Goal: Information Seeking & Learning: Learn about a topic

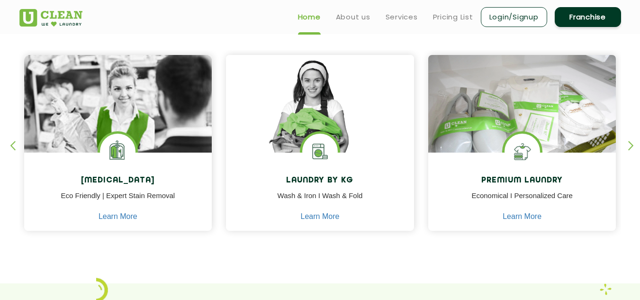
scroll to position [387, 0]
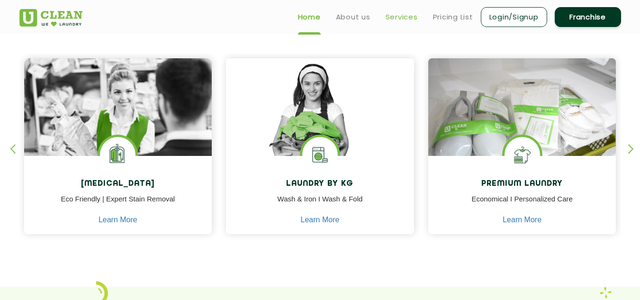
click at [393, 21] on link "Services" at bounding box center [402, 16] width 32 height 11
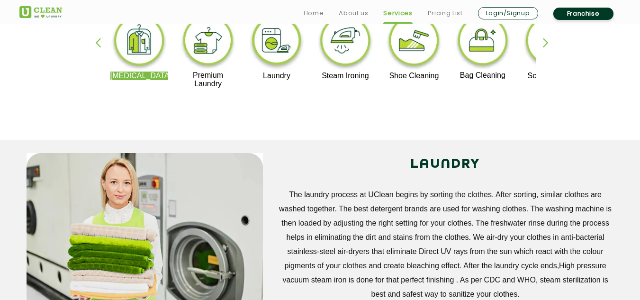
scroll to position [259, 0]
click at [553, 44] on div "button" at bounding box center [550, 50] width 14 height 26
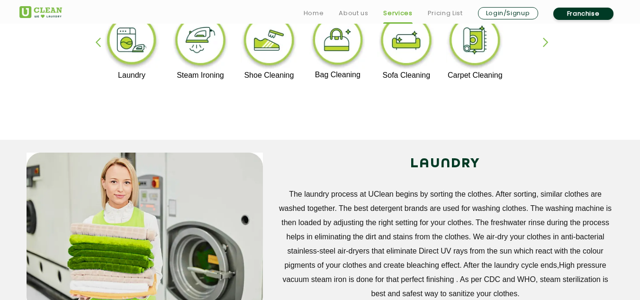
click at [544, 48] on div "button" at bounding box center [550, 50] width 14 height 26
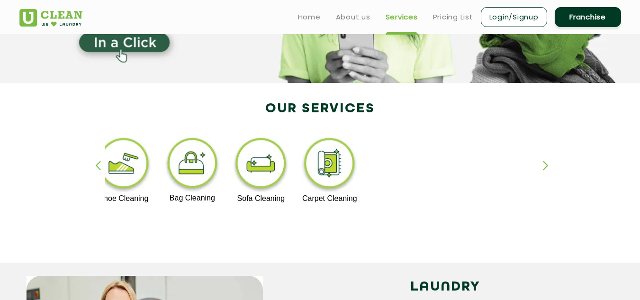
scroll to position [135, 0]
click at [451, 15] on link "Pricing List" at bounding box center [453, 16] width 40 height 11
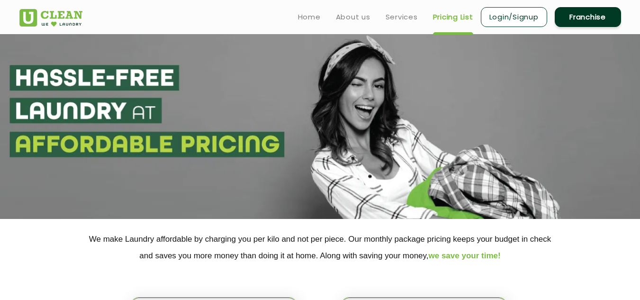
click at [339, 25] on ul "Home About us Services Pricing List Login/Signup Franchise" at bounding box center [455, 17] width 331 height 22
click at [354, 18] on link "About us" at bounding box center [353, 16] width 35 height 11
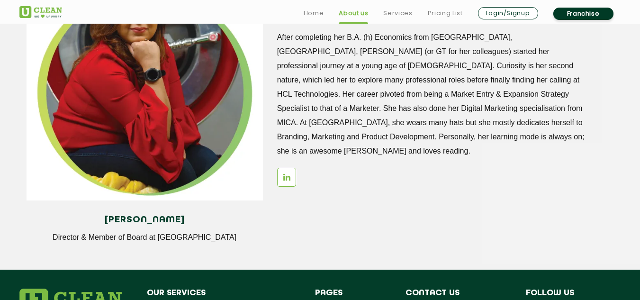
scroll to position [1378, 0]
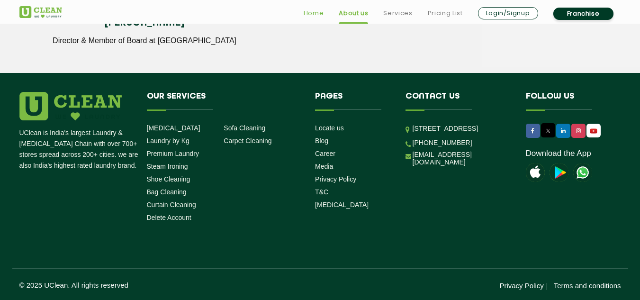
click at [317, 12] on link "Home" at bounding box center [314, 13] width 20 height 11
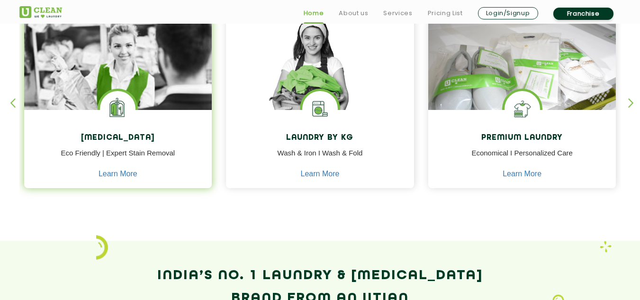
scroll to position [433, 0]
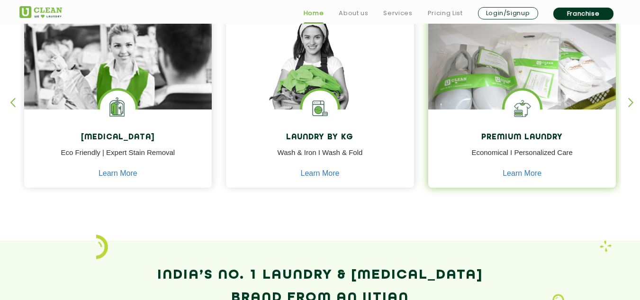
click at [507, 137] on h4 "Premium Laundry" at bounding box center [522, 137] width 174 height 9
click at [507, 135] on h4 "Premium Laundry" at bounding box center [522, 137] width 174 height 9
click at [515, 95] on img at bounding box center [523, 108] width 36 height 36
click at [516, 66] on img at bounding box center [522, 74] width 188 height 125
click at [513, 62] on img at bounding box center [522, 74] width 188 height 125
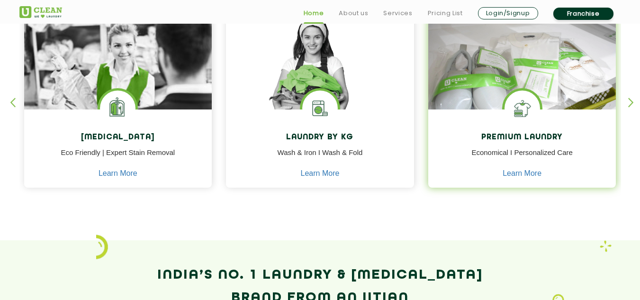
click at [511, 55] on img at bounding box center [522, 74] width 188 height 125
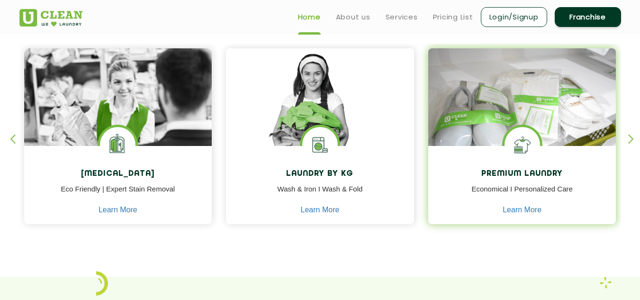
scroll to position [396, 0]
click at [510, 87] on img at bounding box center [522, 111] width 188 height 125
click at [521, 138] on img at bounding box center [523, 145] width 36 height 36
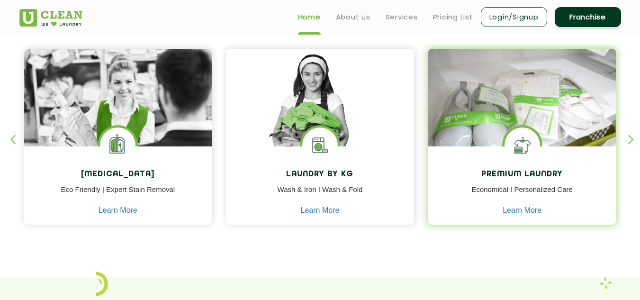
click at [521, 136] on img at bounding box center [523, 145] width 36 height 36
click at [519, 154] on img at bounding box center [523, 145] width 36 height 36
click at [507, 188] on p "Economical I Personalized Care" at bounding box center [522, 194] width 174 height 21
click at [525, 212] on link "Learn More" at bounding box center [522, 210] width 39 height 9
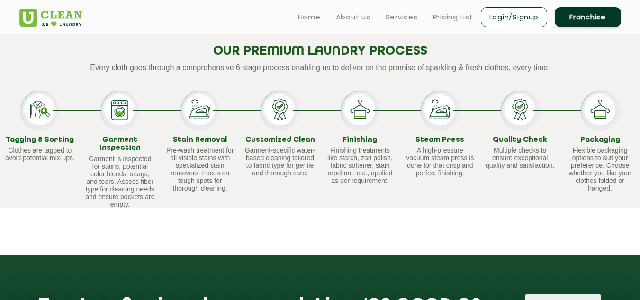
scroll to position [630, 0]
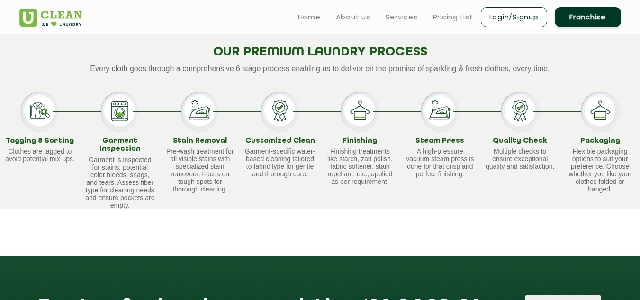
click at [577, 169] on p "Flexible packaging options to suit your preference. Choose whether you like you…" at bounding box center [600, 169] width 71 height 45
drag, startPoint x: 574, startPoint y: 107, endPoint x: 619, endPoint y: 106, distance: 45.0
click at [619, 106] on div "Packaging Flexible packaging options to suit your preference. Choose whether yo…" at bounding box center [600, 150] width 80 height 117
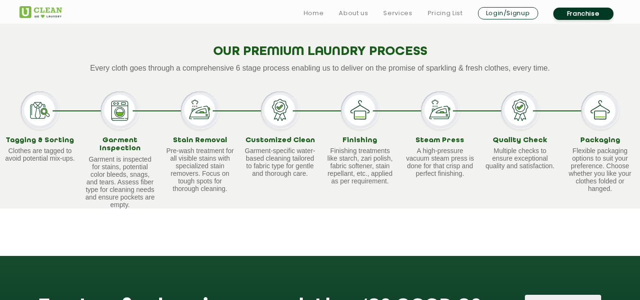
click at [559, 115] on div "Quality Check Multiple checks to ensure exceptional quality and satisfaction." at bounding box center [520, 149] width 80 height 117
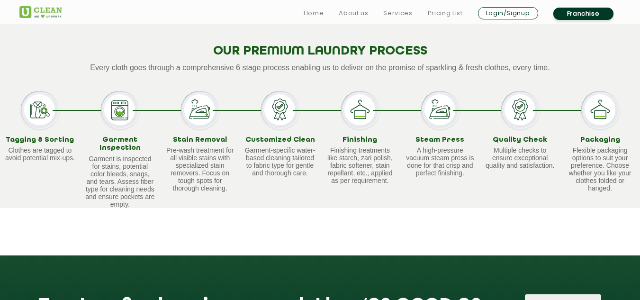
click at [557, 115] on div "Quality Check Multiple checks to ensure exceptional quality and satisfaction." at bounding box center [520, 149] width 80 height 117
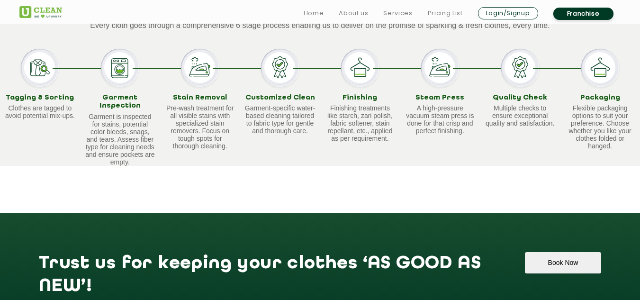
scroll to position [673, 0]
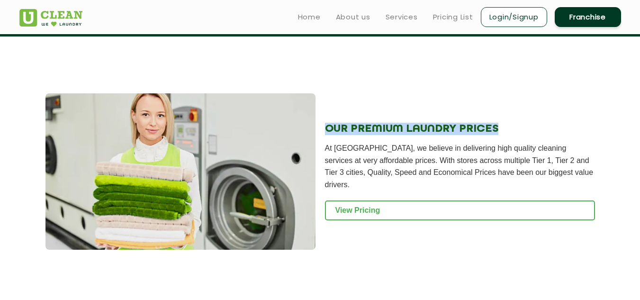
drag, startPoint x: 329, startPoint y: 116, endPoint x: 504, endPoint y: 103, distance: 175.3
click at [504, 103] on div "OUR PREMIUM LAUNDRY PRICES At UClean, we believe in delivering high quality cle…" at bounding box center [460, 171] width 270 height 156
click at [506, 123] on h2 "OUR PREMIUM LAUNDRY PRICES" at bounding box center [460, 129] width 270 height 12
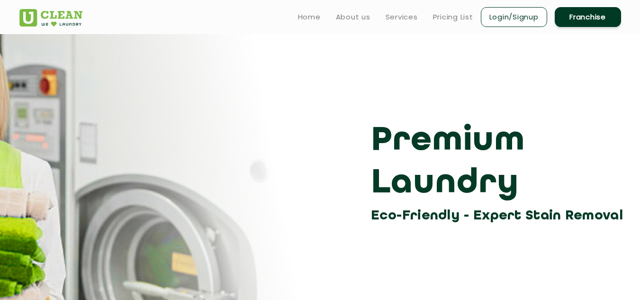
scroll to position [0, 0]
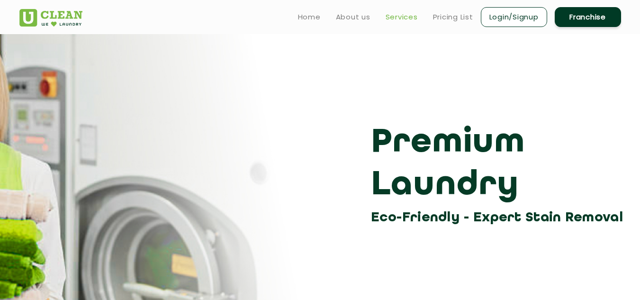
click at [407, 11] on link "Services" at bounding box center [402, 16] width 32 height 11
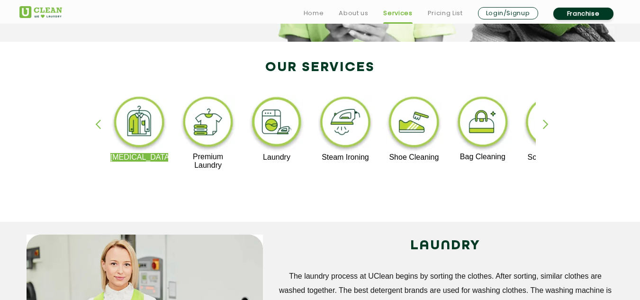
scroll to position [178, 0]
click at [544, 127] on div "button" at bounding box center [550, 132] width 14 height 26
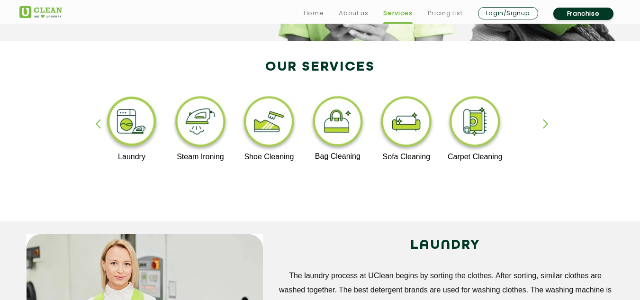
click at [543, 127] on div "button" at bounding box center [550, 132] width 14 height 26
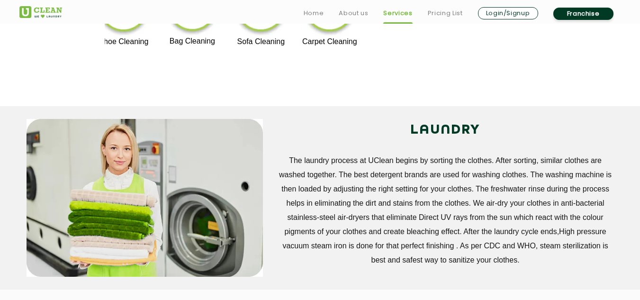
scroll to position [294, 0]
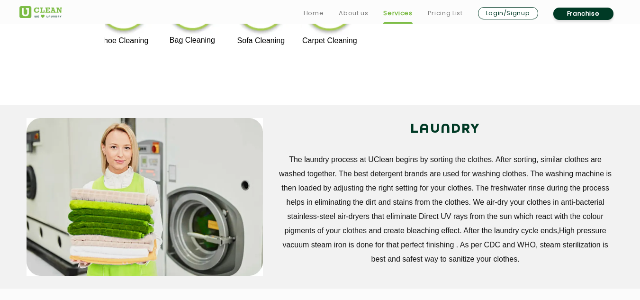
click at [379, 63] on div "Dry Cleaning Premium Laundry Laundry Steam Ironing Shoe Cleaning Bag Cleaning S…" at bounding box center [320, 20] width 616 height 171
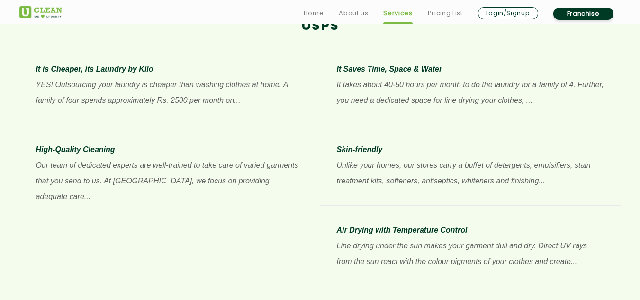
scroll to position [749, 0]
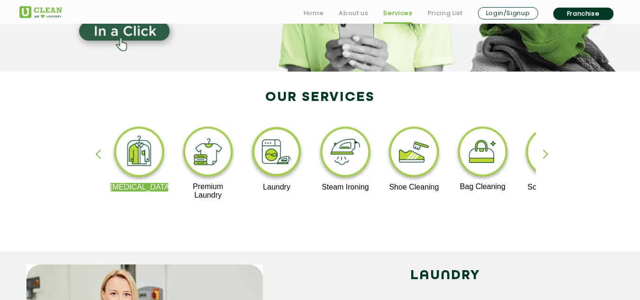
scroll to position [156, 0]
